Goal: Task Accomplishment & Management: Manage account settings

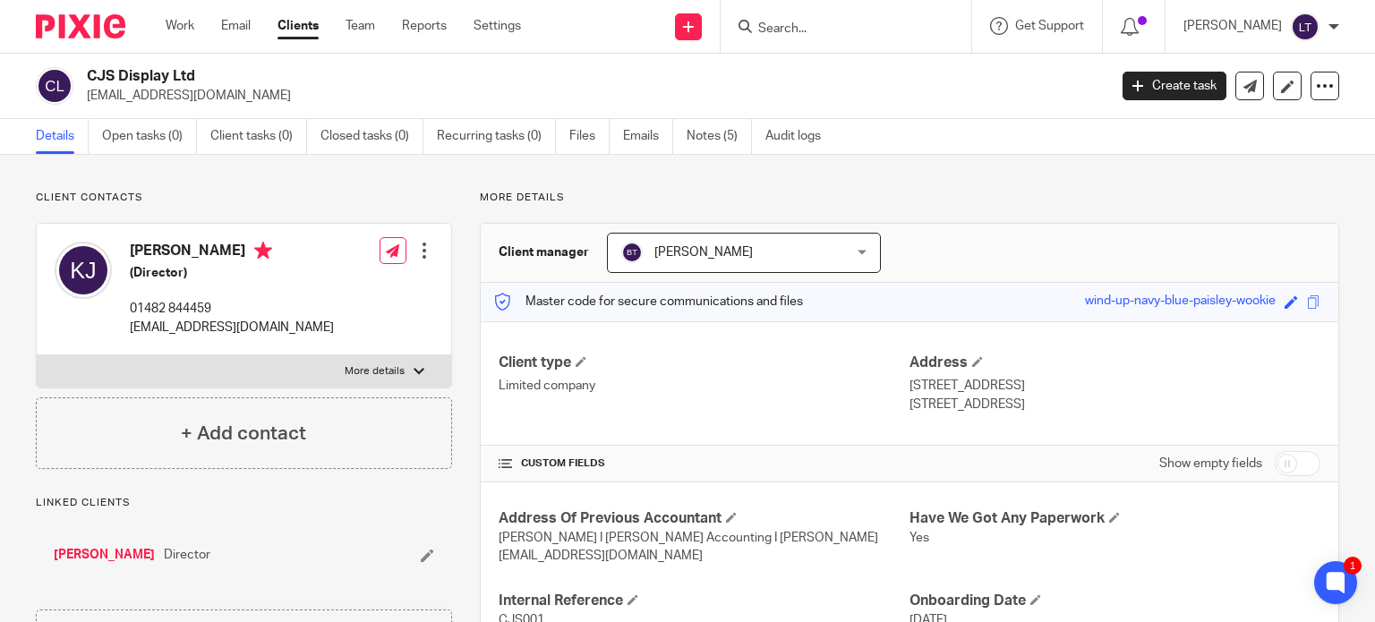
click at [881, 25] on input "Search" at bounding box center [837, 29] width 161 height 16
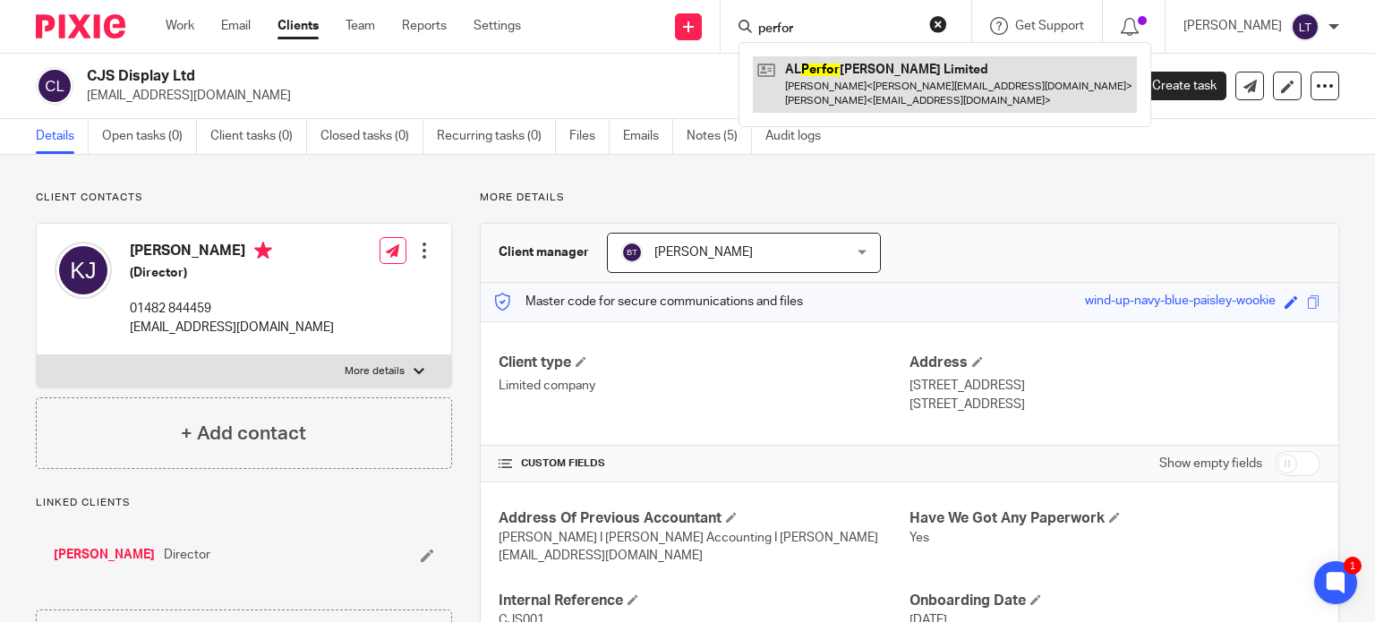
type input "perfor"
click at [874, 66] on link at bounding box center [945, 84] width 384 height 56
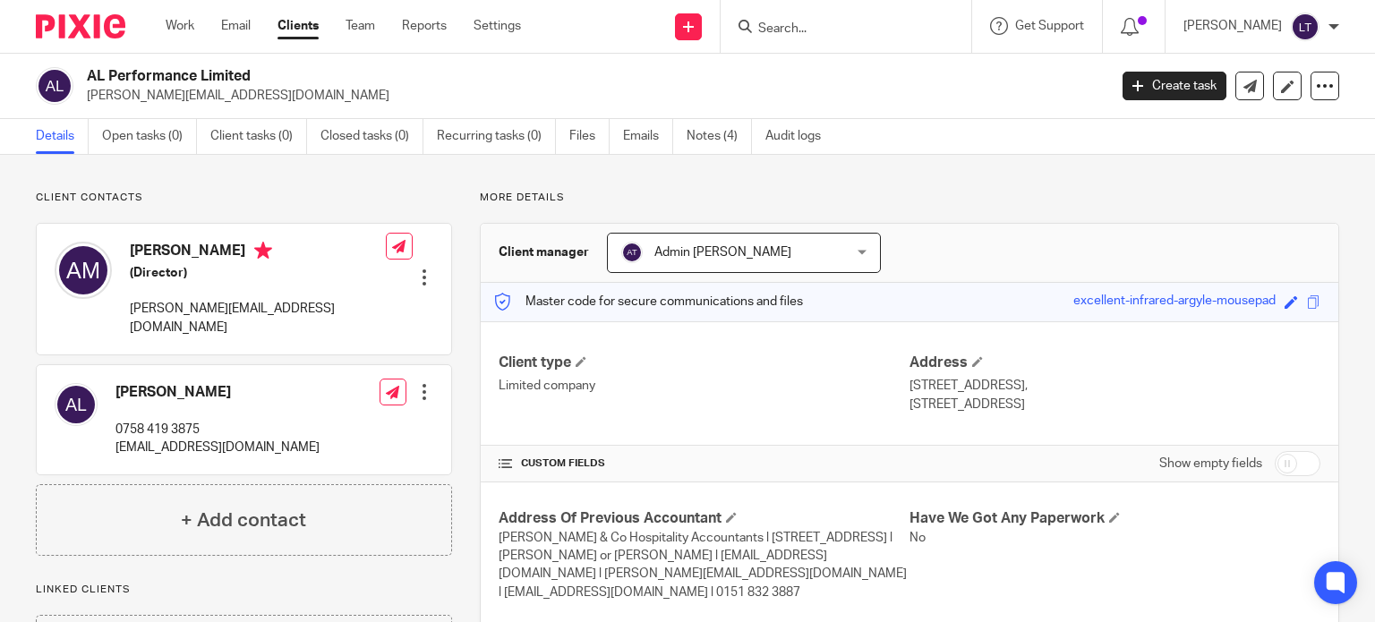
drag, startPoint x: 262, startPoint y: 77, endPoint x: 89, endPoint y: 79, distance: 173.7
click at [89, 79] on h2 "AL Performance Limited" at bounding box center [491, 76] width 808 height 19
copy h2 "AL Performance Limited"
click at [838, 17] on form at bounding box center [852, 26] width 191 height 22
click at [709, 129] on link "Notes (4)" at bounding box center [719, 136] width 65 height 35
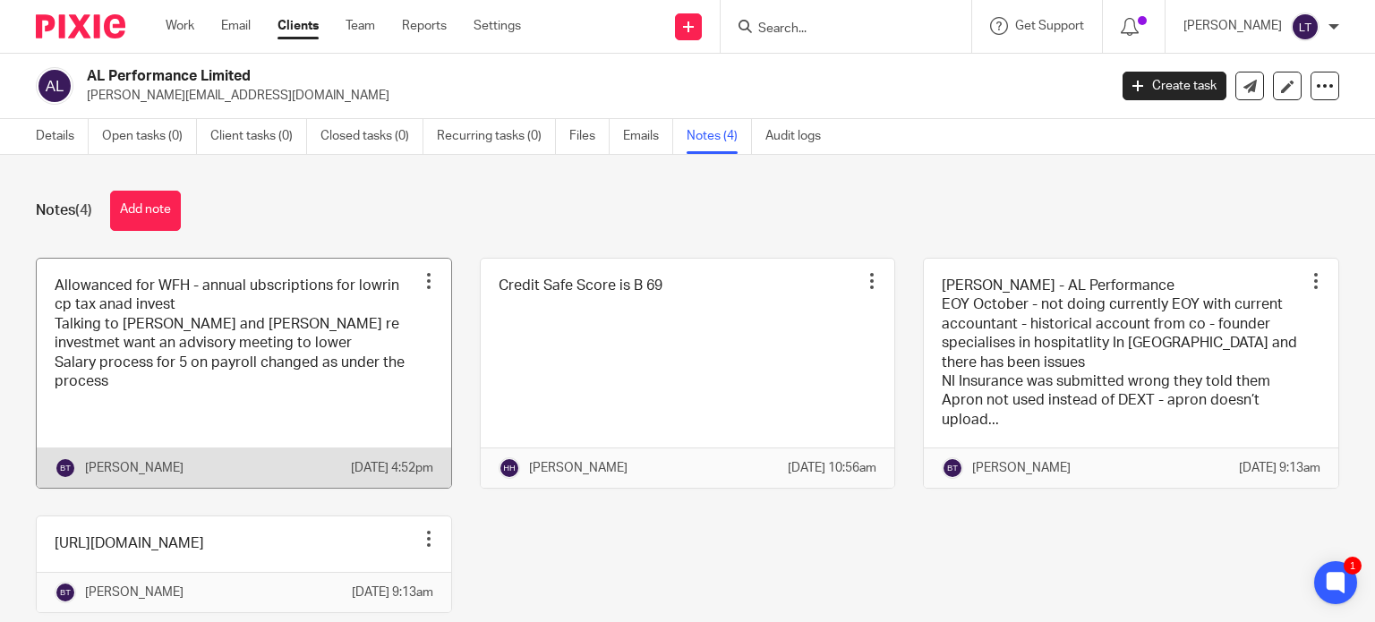
click at [415, 278] on div "Pin note Edit note Delete note" at bounding box center [428, 281] width 27 height 27
click at [241, 325] on link at bounding box center [244, 374] width 415 height 230
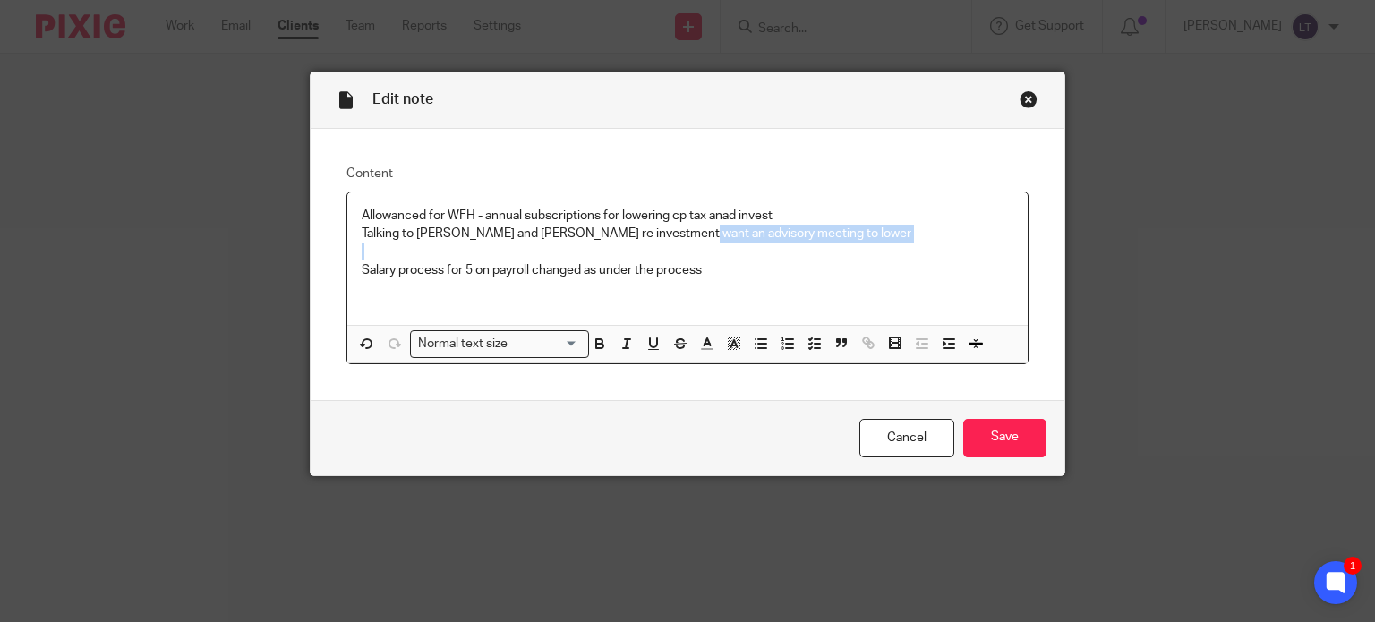
drag, startPoint x: 714, startPoint y: 213, endPoint x: 663, endPoint y: 243, distance: 58.2
click at [663, 243] on div "Allowanced for WFH - annual subscriptions for lowering cp tax anad invest Talki…" at bounding box center [687, 258] width 681 height 133
click at [716, 216] on p "Allowanced for WFH - annual subscriptions for lowering cp tax anad invest" at bounding box center [688, 216] width 653 height 18
click at [362, 231] on p "Talking to Caroline and jo re investment want an advisory meeting to lower" at bounding box center [688, 234] width 653 height 18
click at [483, 238] on p "talking to Caroline and jo re investment want an advisory meeting to lower" at bounding box center [688, 234] width 653 height 18
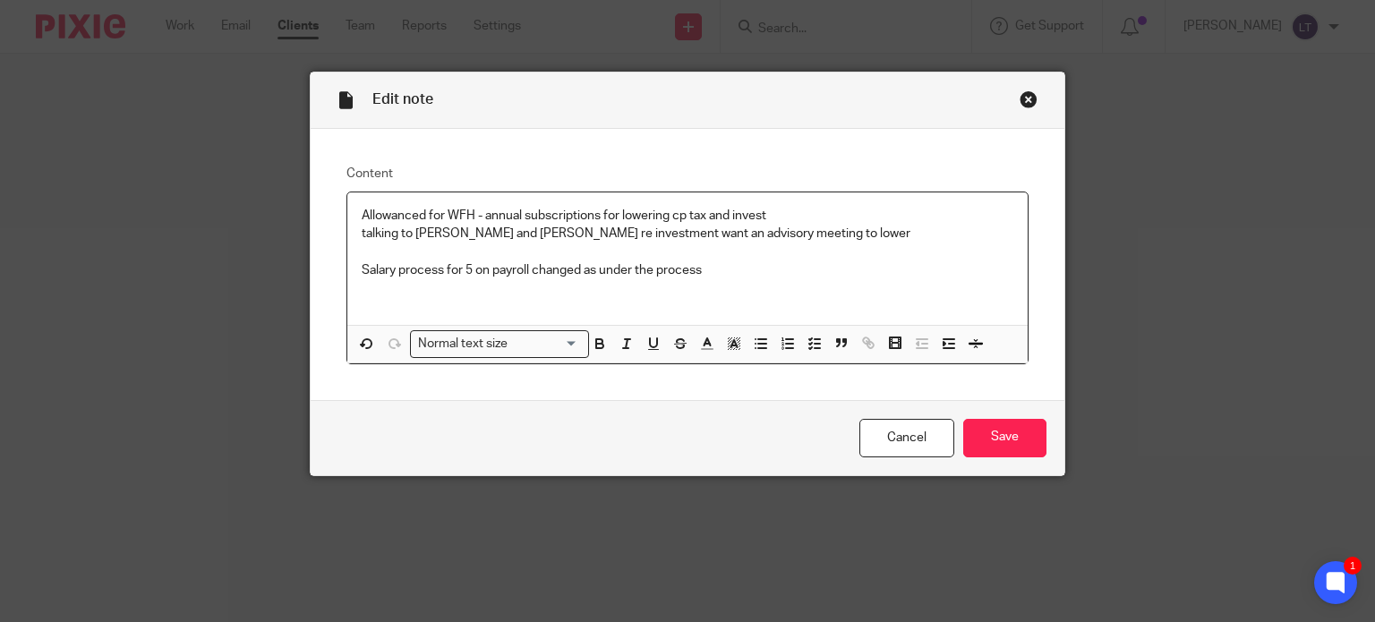
click at [533, 253] on p at bounding box center [688, 252] width 653 height 18
click at [1020, 436] on input "Save" at bounding box center [1004, 438] width 83 height 38
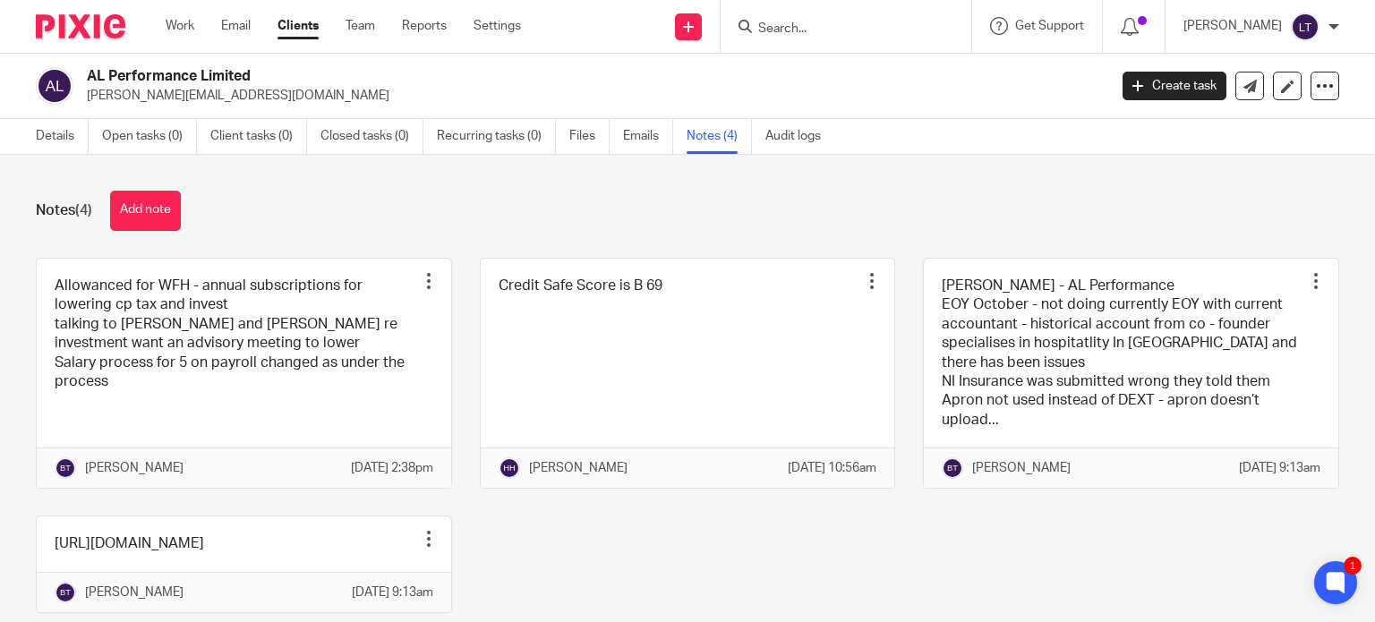
click at [1020, 436] on link at bounding box center [1131, 374] width 415 height 230
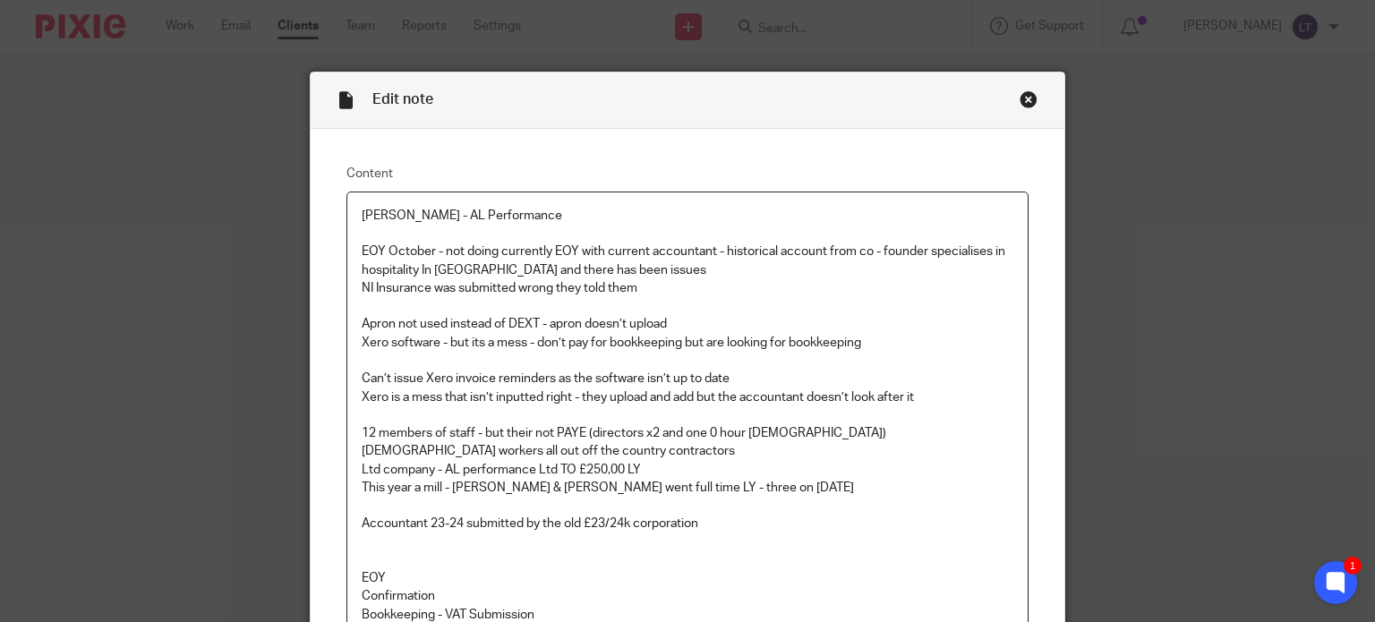
click at [1026, 102] on div "Close this dialog window" at bounding box center [1029, 99] width 18 height 18
